Goal: Book appointment/travel/reservation

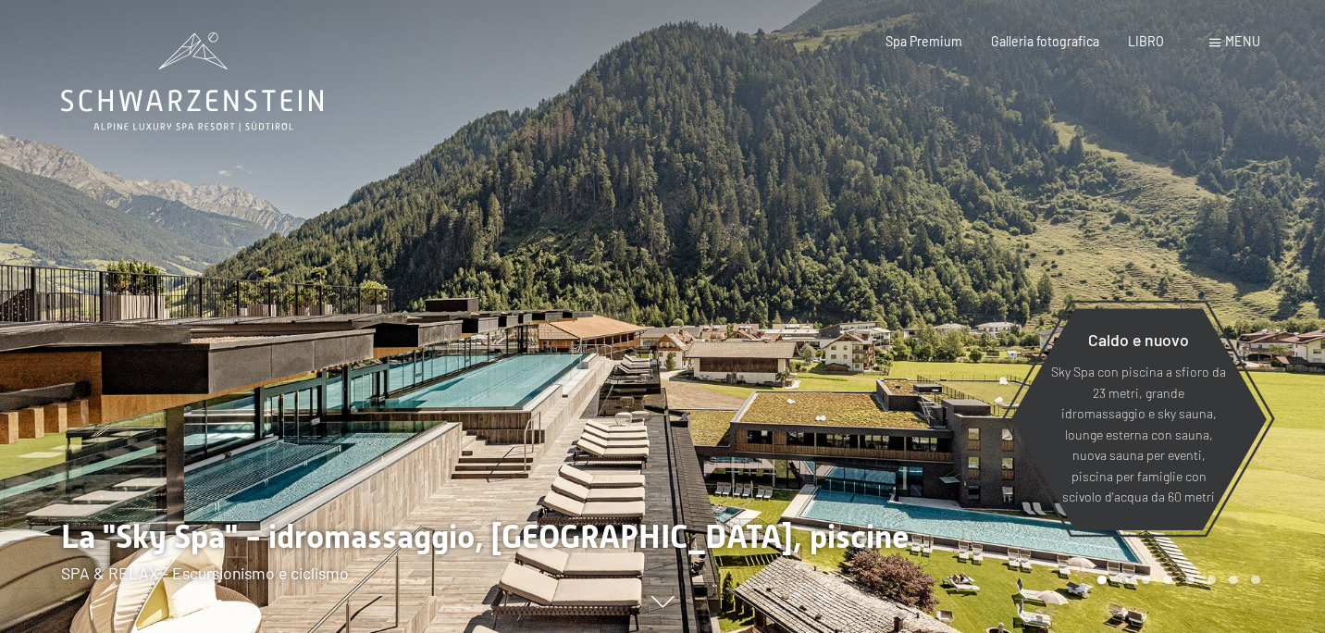
click at [855, 253] on div at bounding box center [994, 316] width 663 height 633
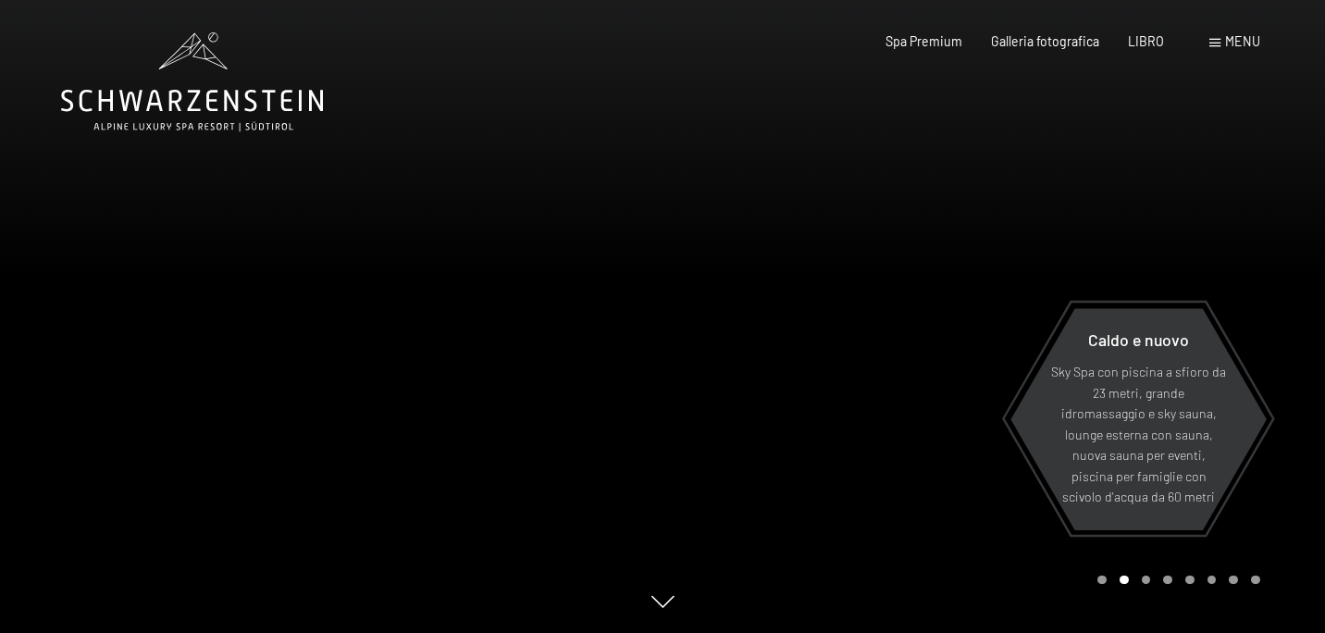
click at [1230, 38] on font "menu" at bounding box center [1242, 41] width 35 height 16
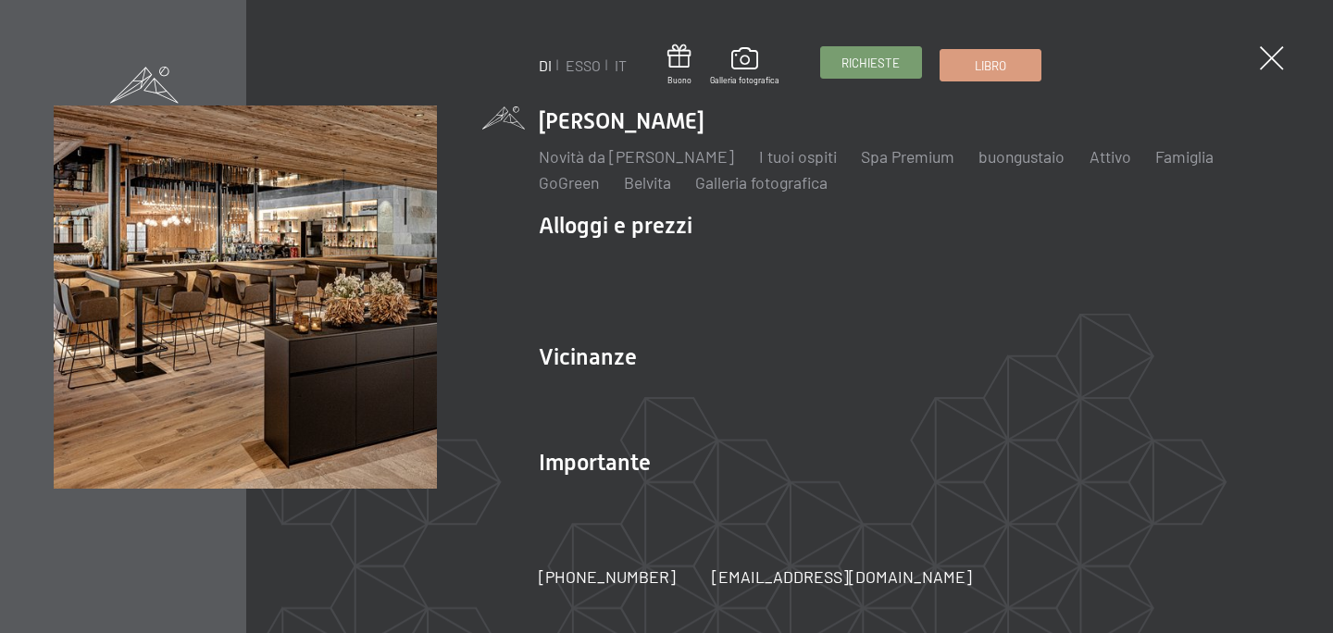
click at [869, 63] on font "Richieste" at bounding box center [870, 63] width 58 height 15
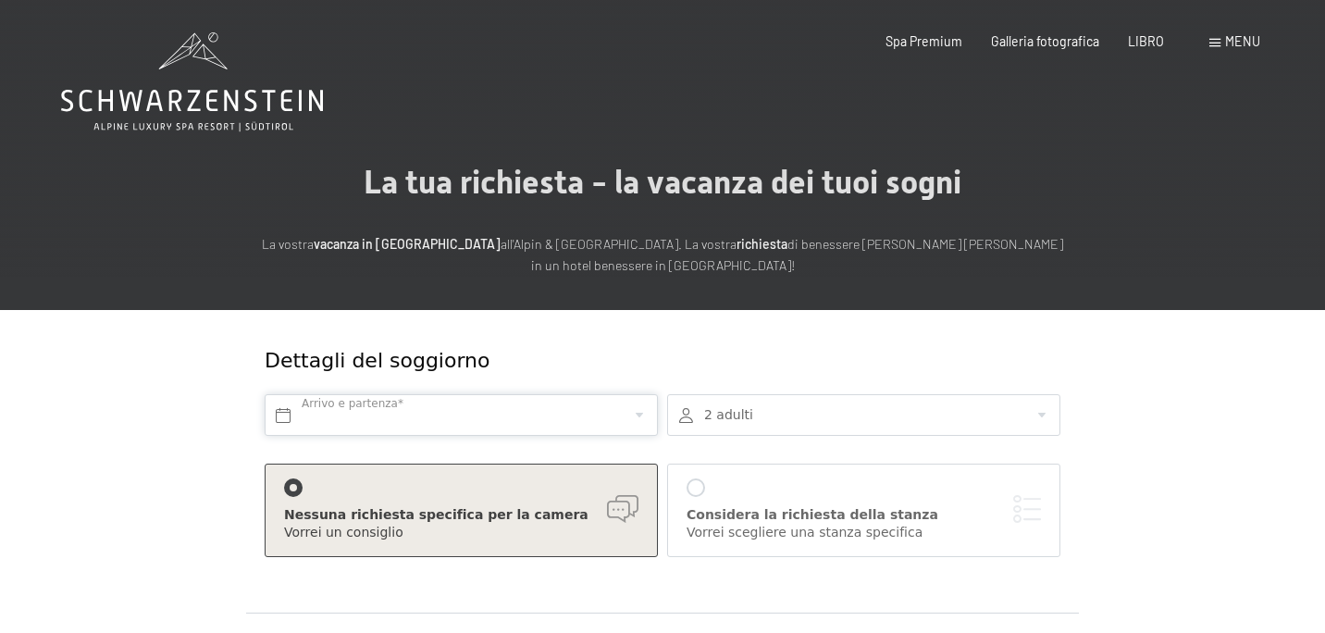
click at [414, 416] on input "text" at bounding box center [461, 415] width 393 height 42
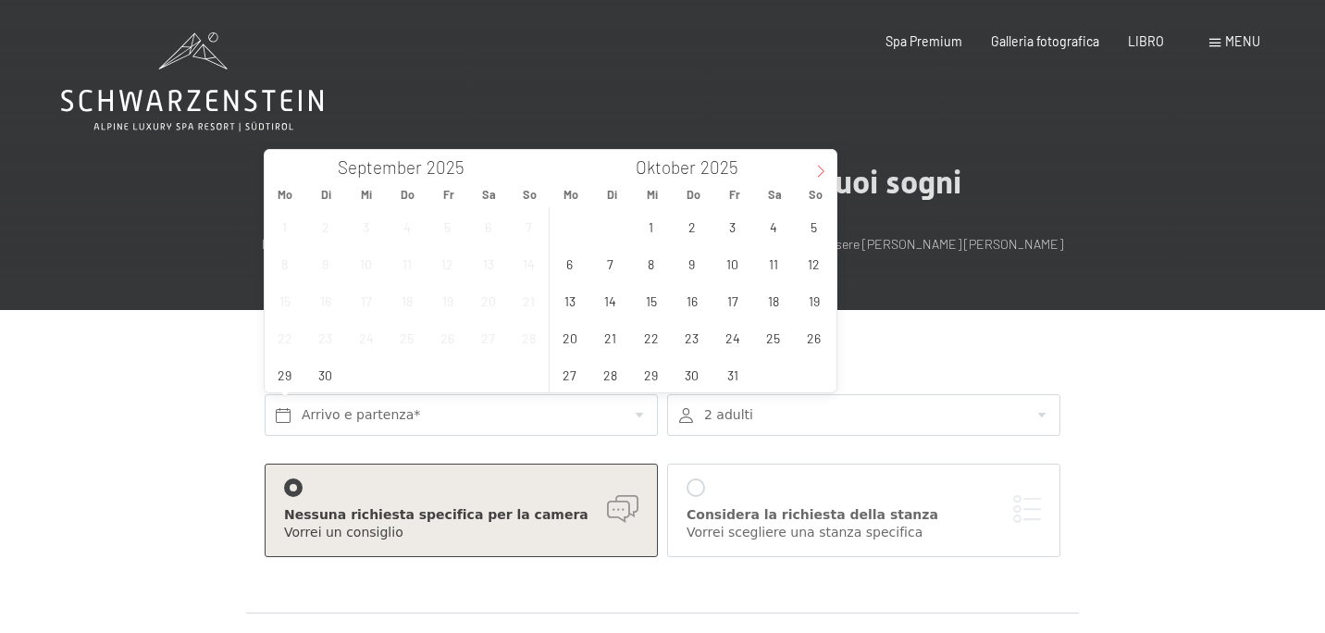
click at [816, 166] on icon at bounding box center [821, 171] width 13 height 13
type input "2026"
click at [814, 223] on span "4" at bounding box center [814, 226] width 36 height 36
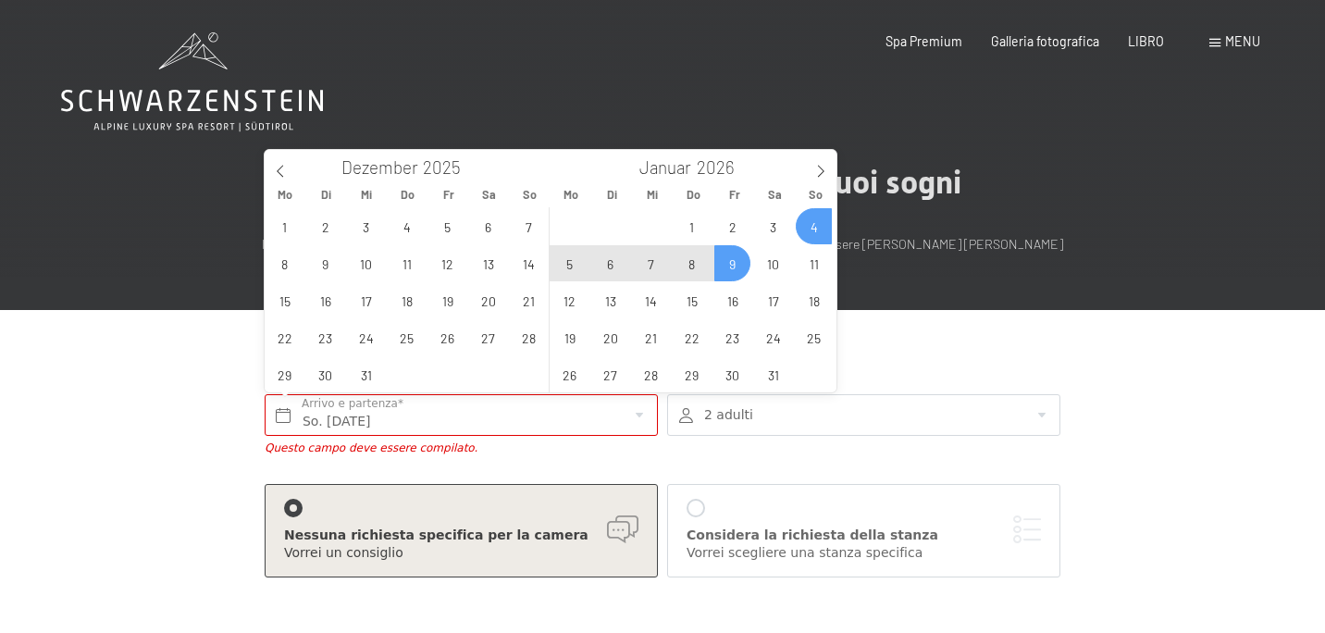
click at [731, 263] on span "9" at bounding box center [733, 263] width 36 height 36
type input "So. 04.01.2026 - Fr. 09.01.2026"
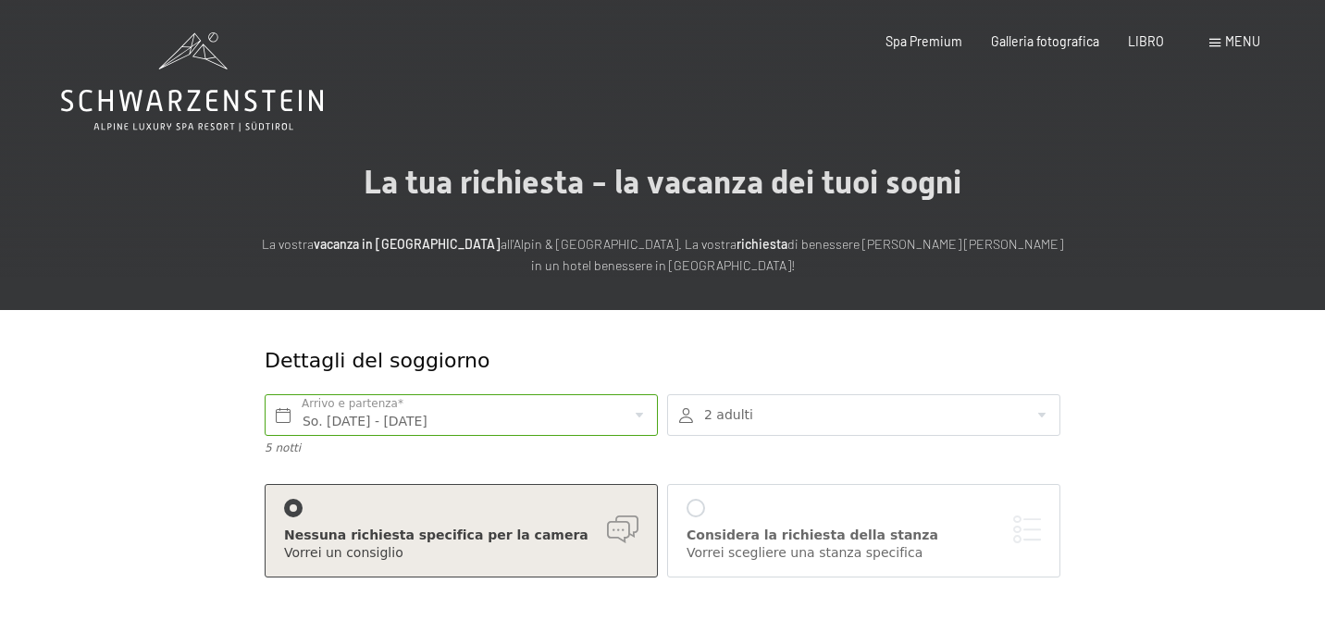
click at [1047, 409] on div at bounding box center [863, 415] width 393 height 42
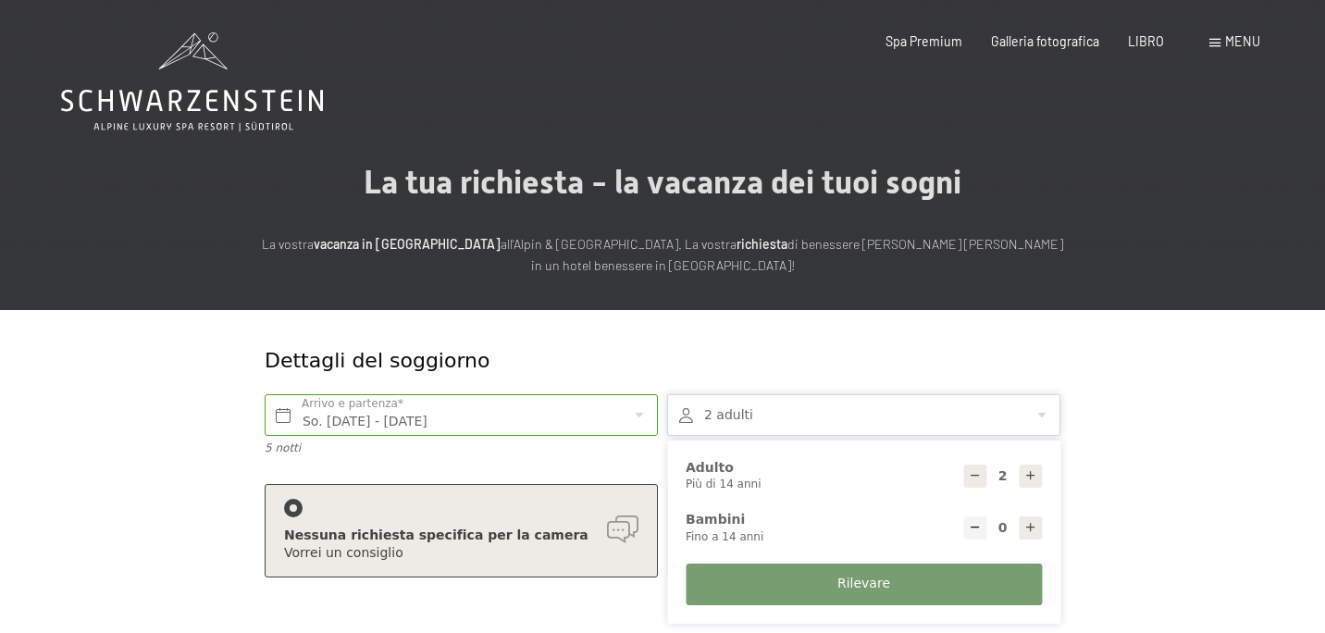
click at [1034, 472] on icon at bounding box center [1031, 475] width 13 height 13
type input "3"
click at [887, 584] on font "Rilevare" at bounding box center [864, 583] width 53 height 15
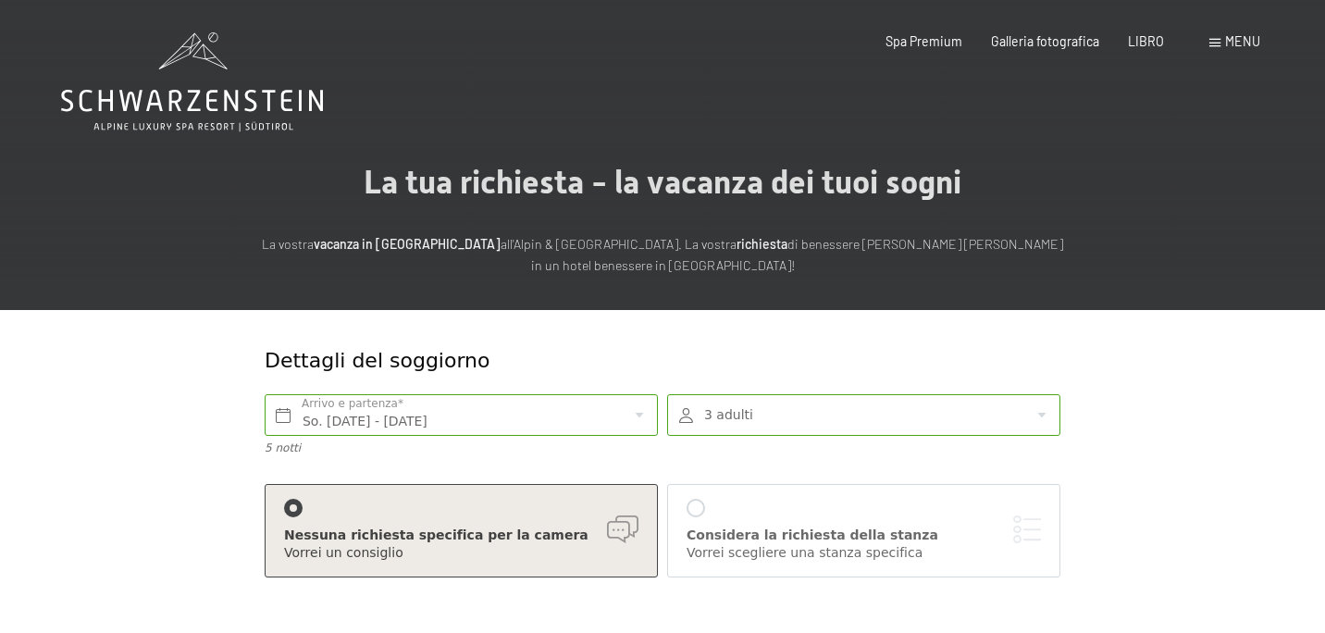
click at [700, 504] on div at bounding box center [696, 508] width 19 height 19
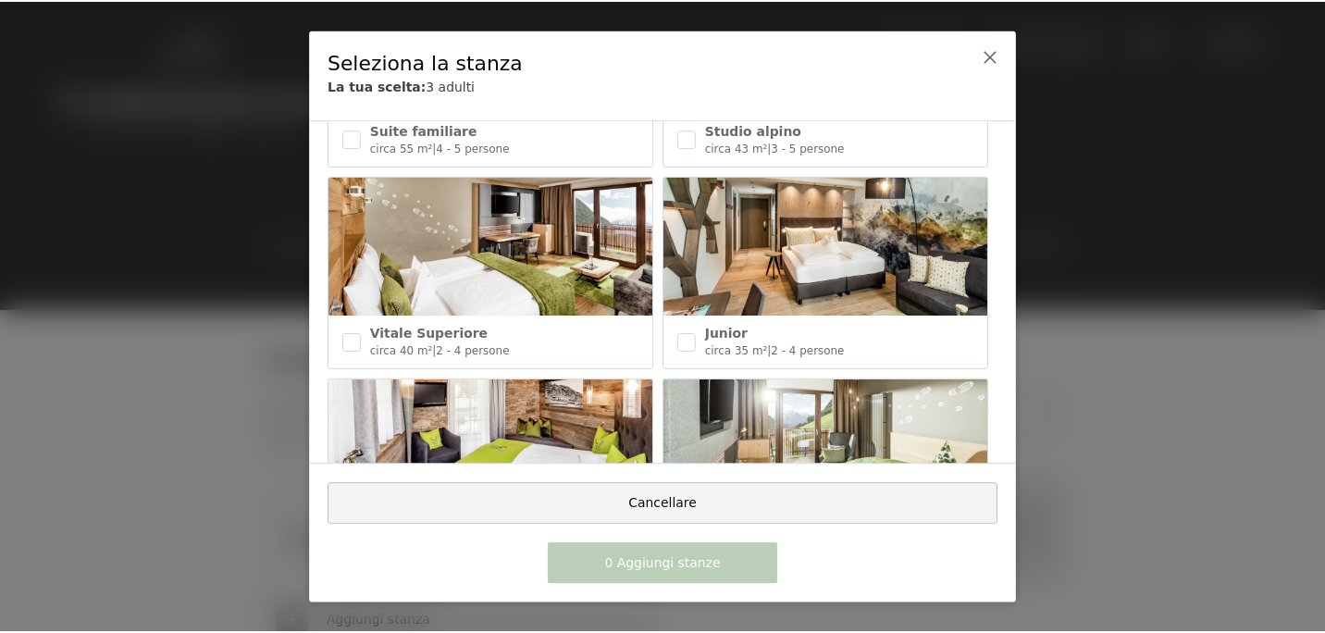
scroll to position [728, 0]
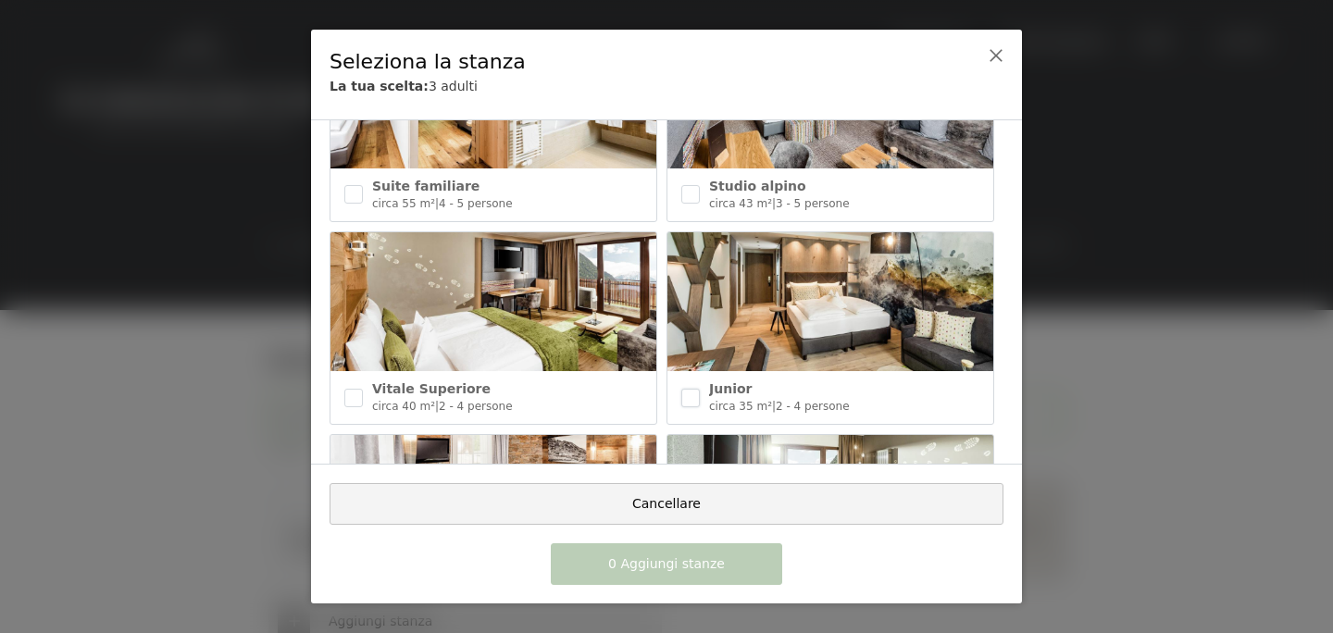
click at [697, 389] on input "checkbox" at bounding box center [690, 398] width 19 height 19
checkbox input "true"
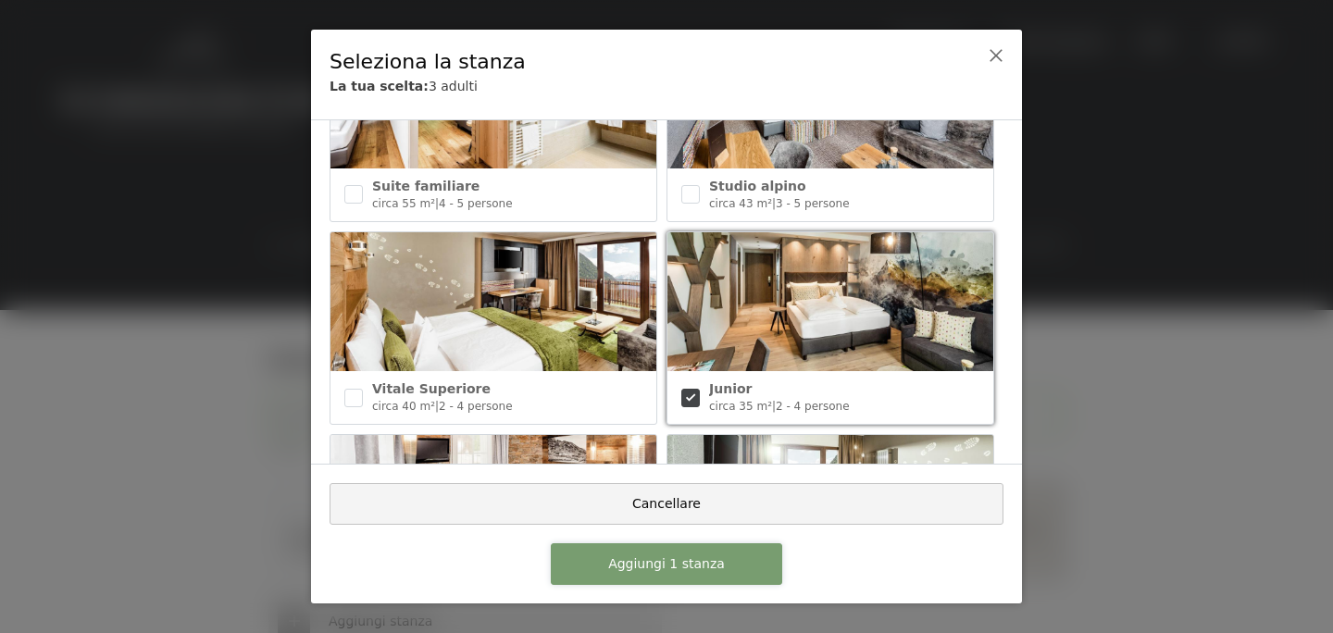
click at [701, 560] on font "Aggiungi 1 stanza" at bounding box center [666, 563] width 117 height 15
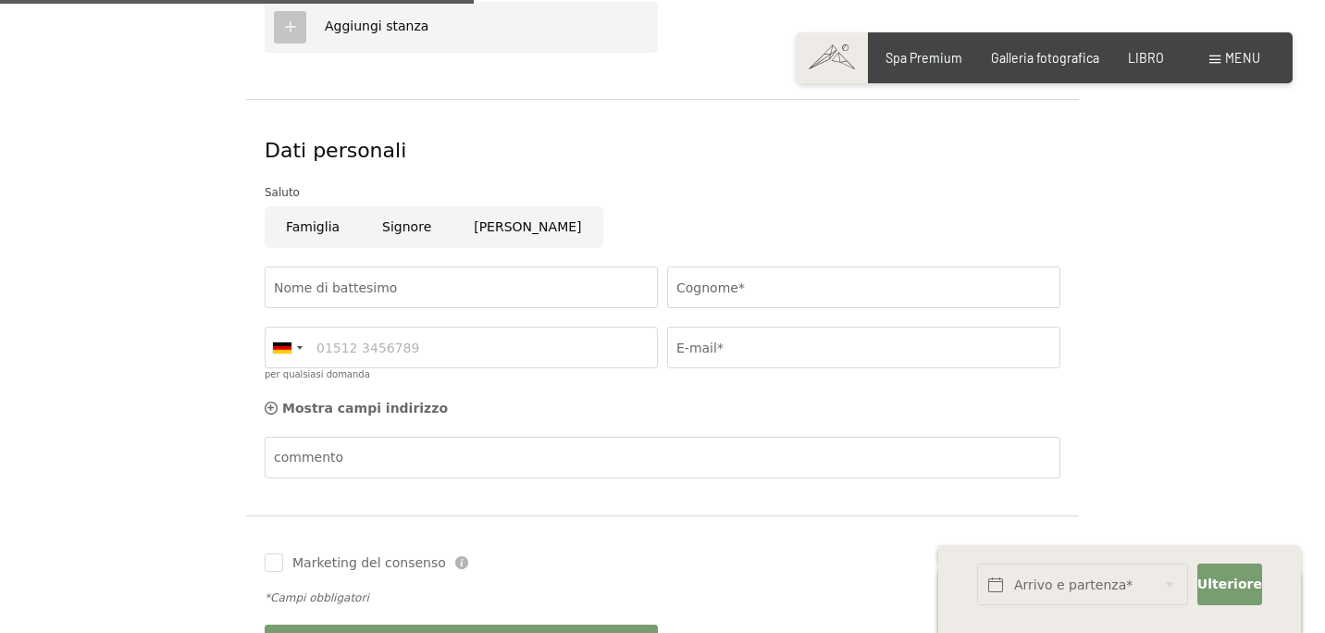
scroll to position [889, 0]
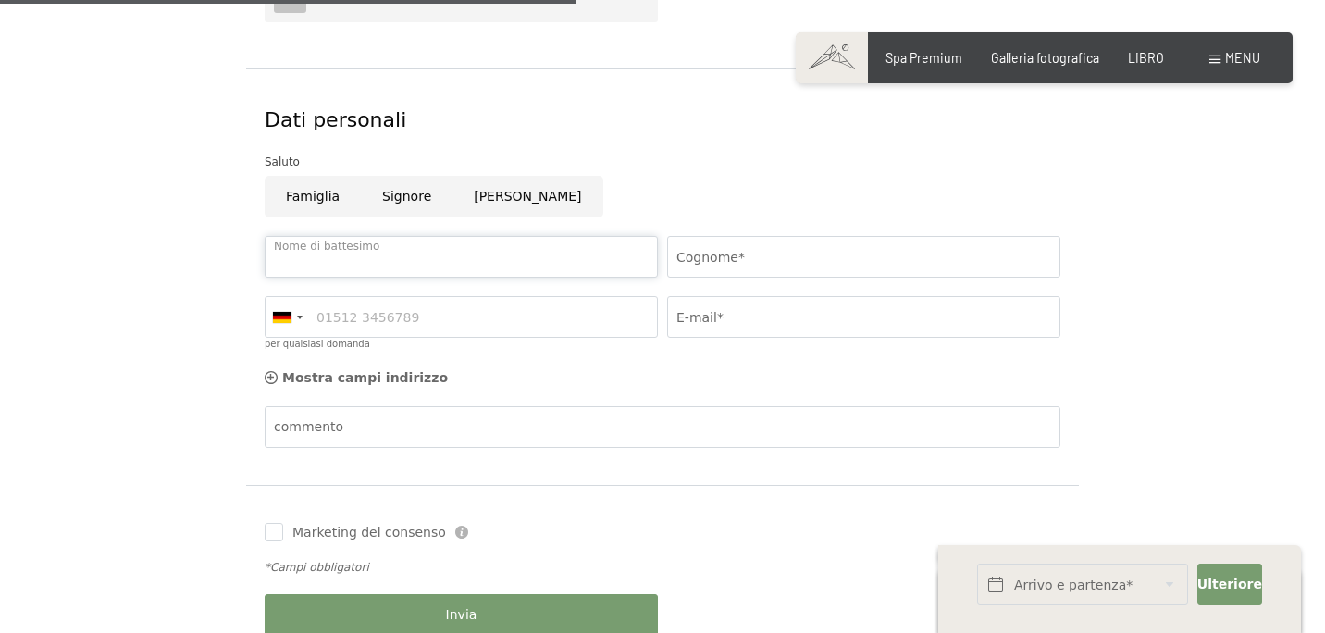
click at [366, 262] on input "Nome di battesimo" at bounding box center [461, 257] width 393 height 42
type input "Francesca"
type input "Miglietta"
type input "3466028437"
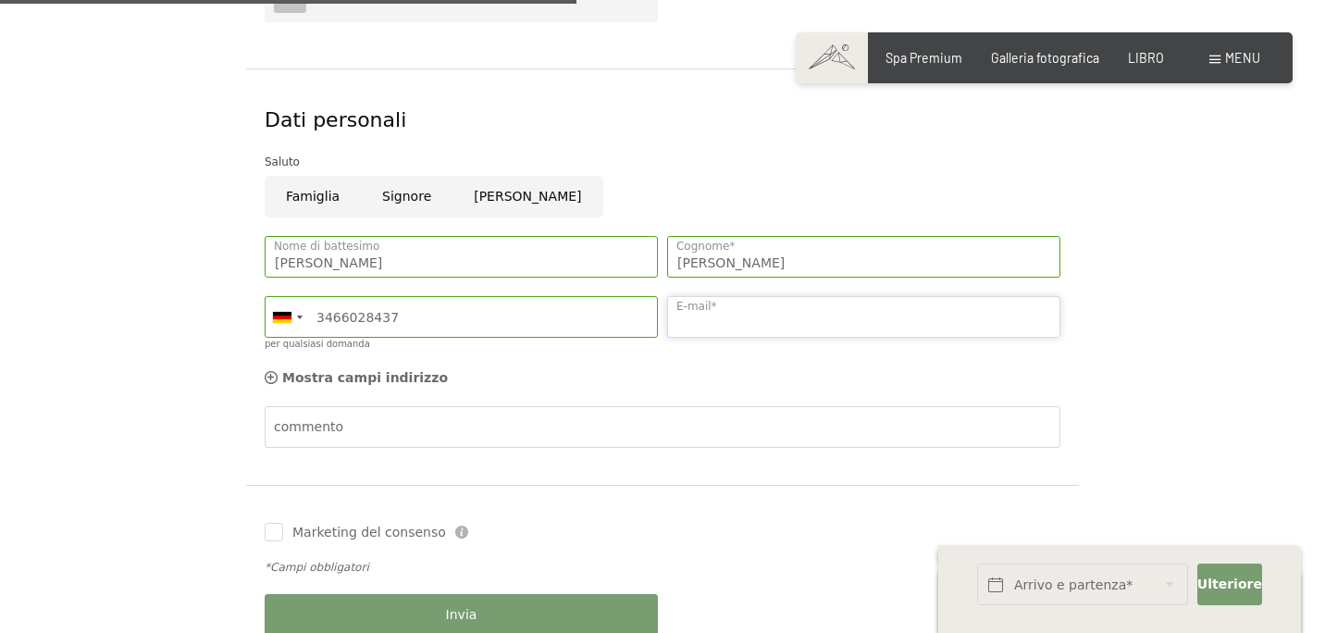
click at [715, 313] on input "E-mail*" at bounding box center [863, 317] width 393 height 42
type input "francescamiglietta@hotmail.com"
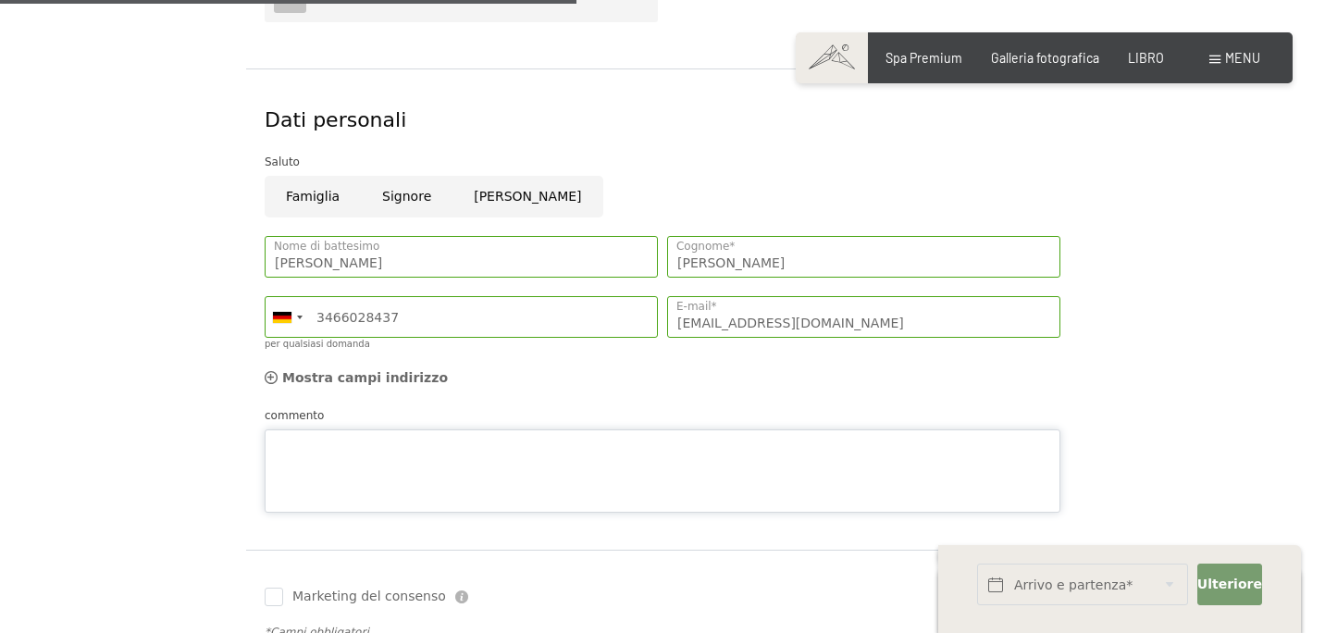
click at [311, 432] on textarea "commento" at bounding box center [663, 470] width 796 height 83
type textarea "vorrei una camera tripla. Grazie"
click at [275, 598] on input "Marketing del consenso" at bounding box center [274, 597] width 19 height 19
checkbox input "true"
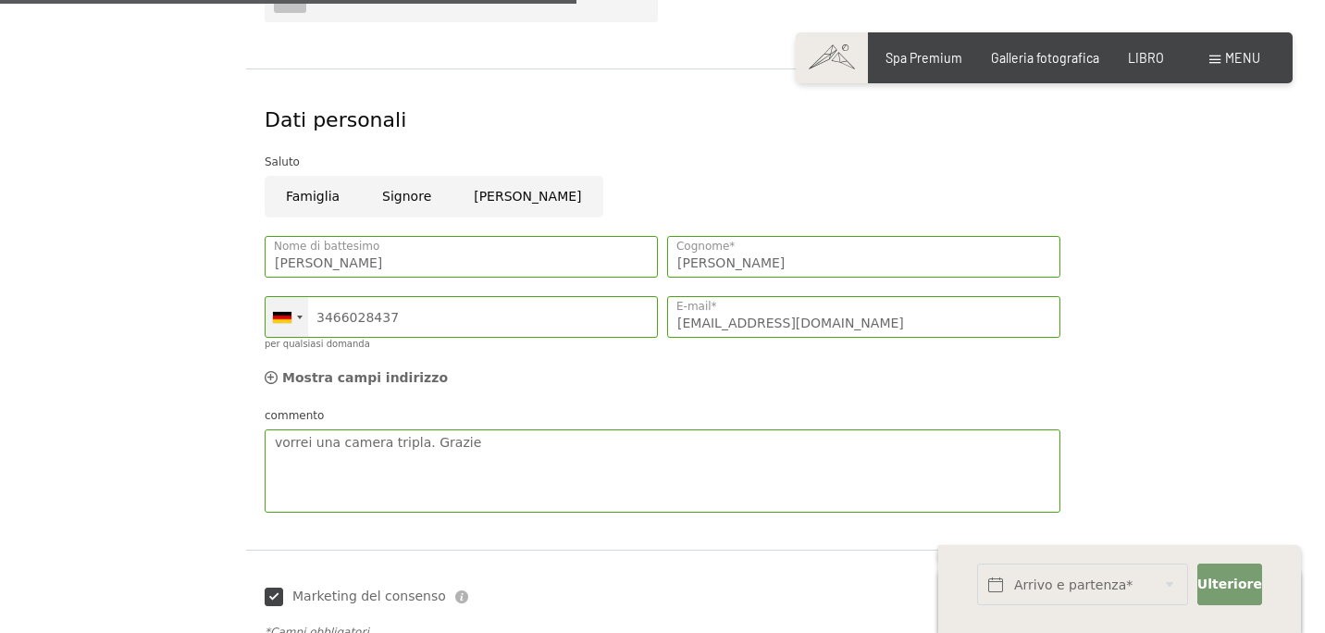
click at [303, 312] on div at bounding box center [287, 317] width 43 height 40
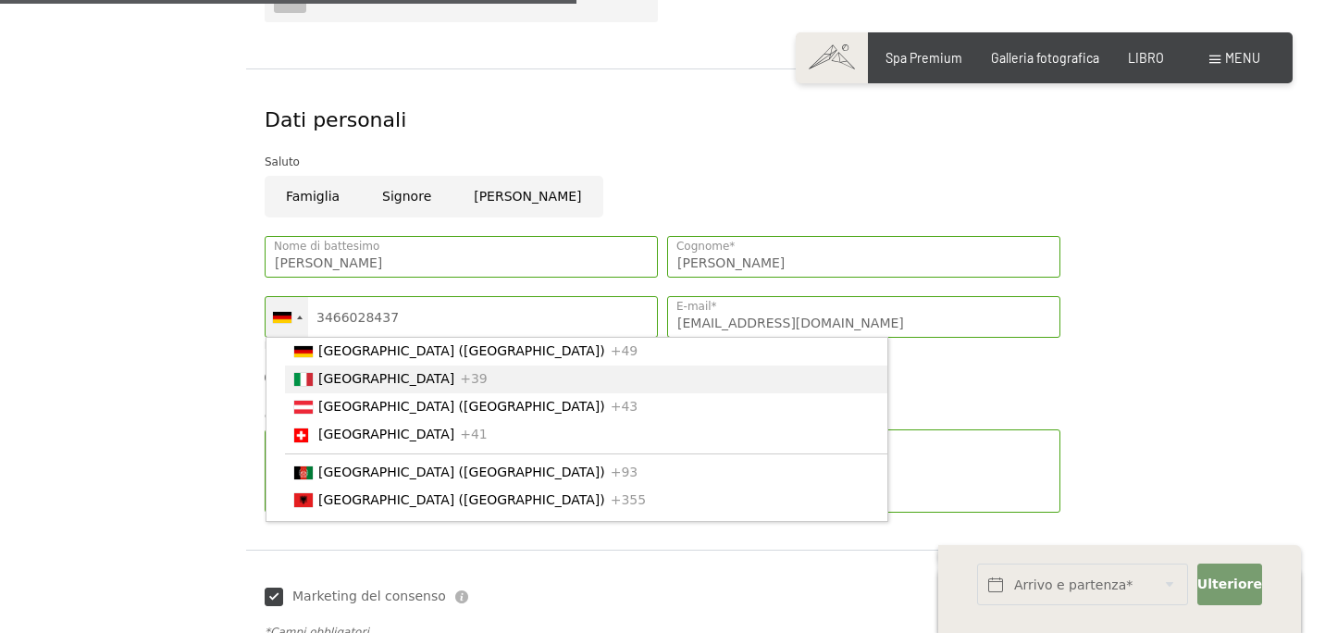
click at [309, 386] on div "Elenco dei paesi" at bounding box center [303, 379] width 19 height 13
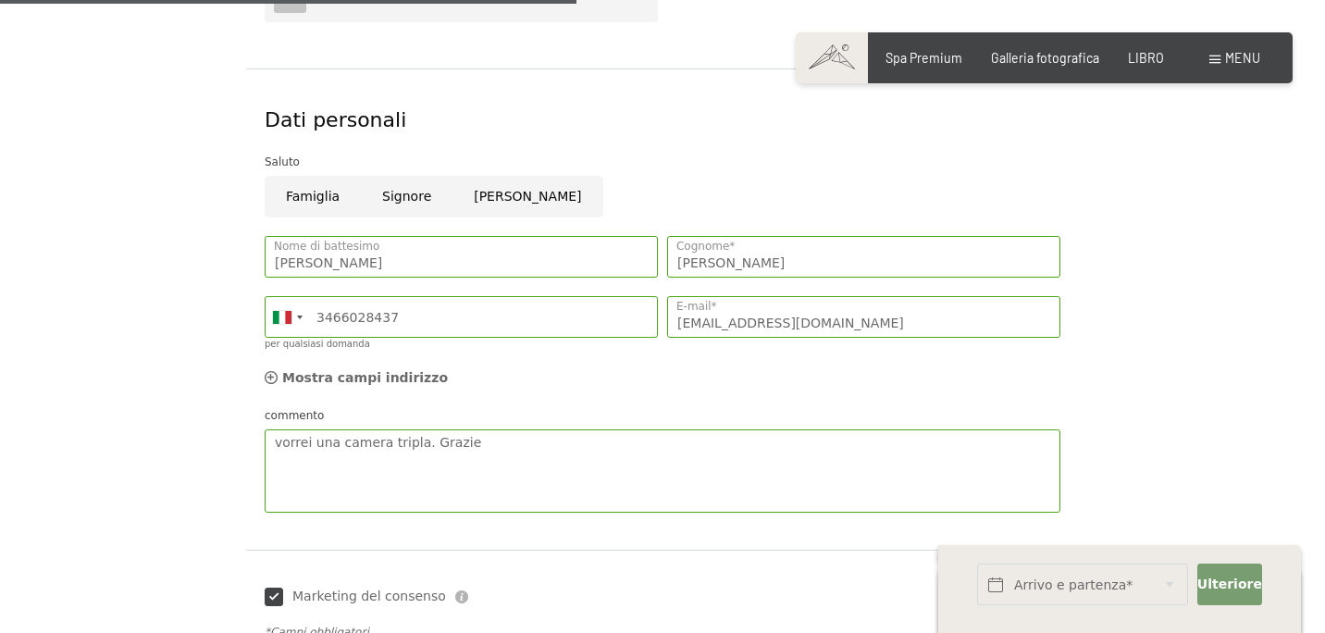
click at [1077, 265] on div "Dati personali Saluto Famiglia Signore Donna Francesca Nome di battesimo Miglie…" at bounding box center [662, 308] width 833 height 481
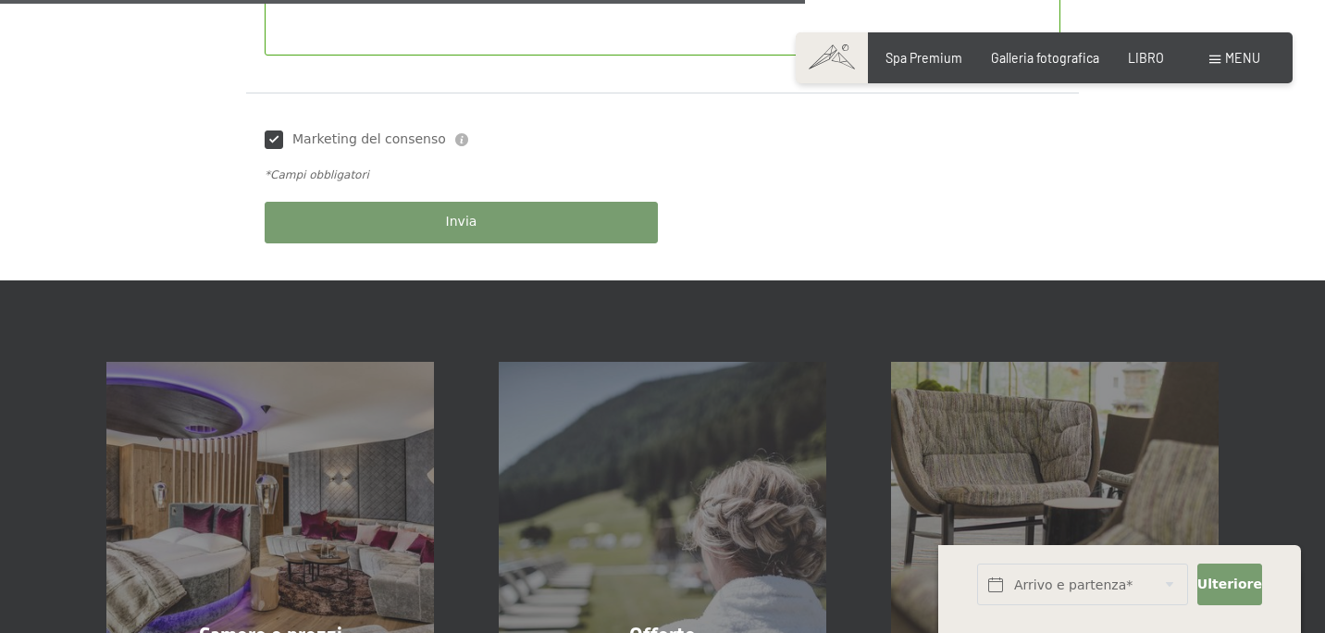
scroll to position [1407, 0]
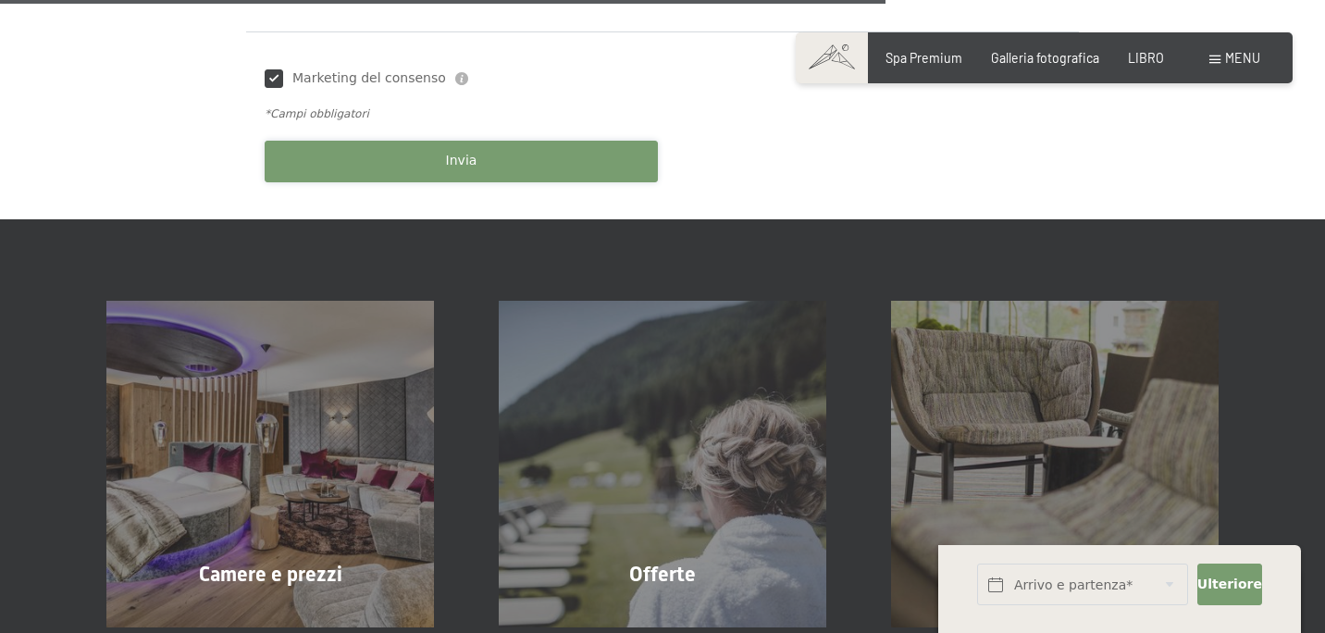
click at [508, 144] on button "Invia" at bounding box center [461, 162] width 393 height 42
